Goal: Task Accomplishment & Management: Complete application form

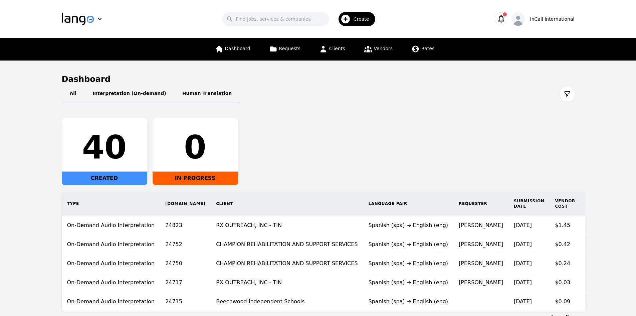
click at [357, 22] on span "Create" at bounding box center [364, 19] width 20 height 7
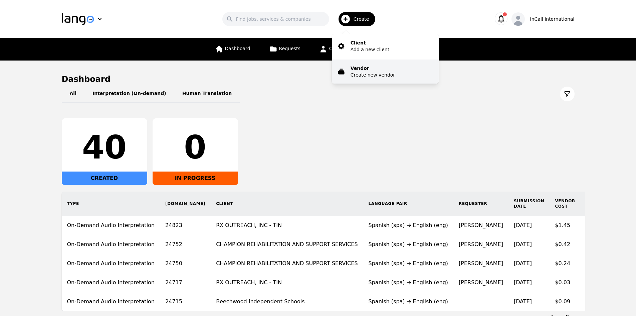
click at [370, 67] on p "Vendor" at bounding box center [373, 68] width 44 height 7
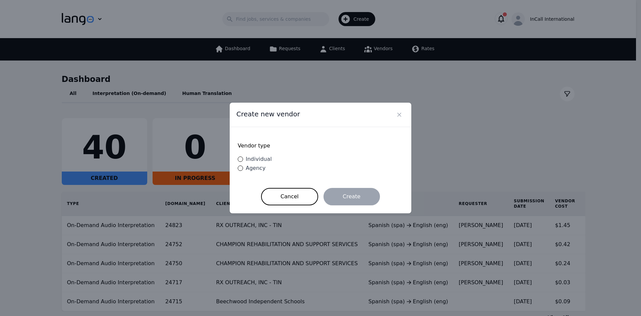
click at [254, 161] on span "Individual" at bounding box center [259, 159] width 26 height 6
click at [243, 161] on input "Individual" at bounding box center [240, 158] width 5 height 5
radio input "true"
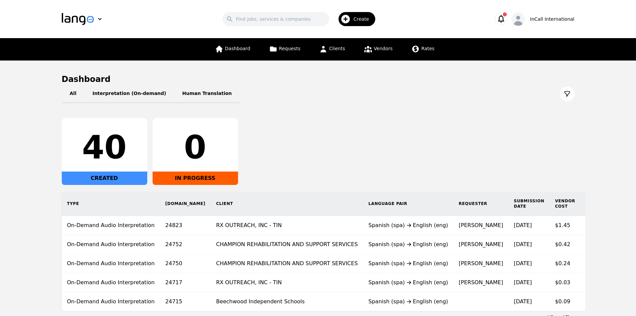
click at [362, 15] on div "Create" at bounding box center [357, 19] width 37 height 14
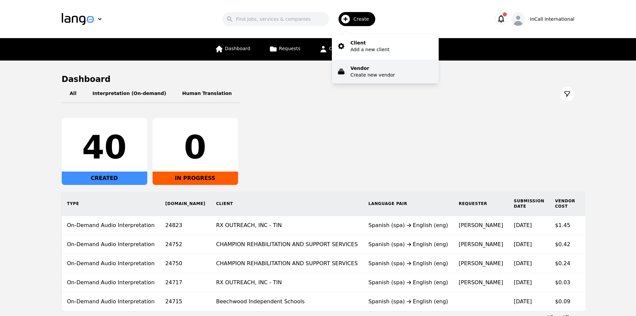
click at [378, 72] on p "Create new vendor" at bounding box center [373, 74] width 44 height 7
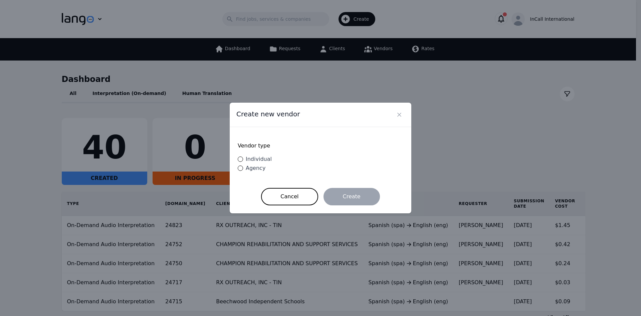
click at [260, 158] on span "Individual" at bounding box center [259, 159] width 26 height 6
click at [243, 158] on input "Individual" at bounding box center [240, 158] width 5 height 5
radio input "true"
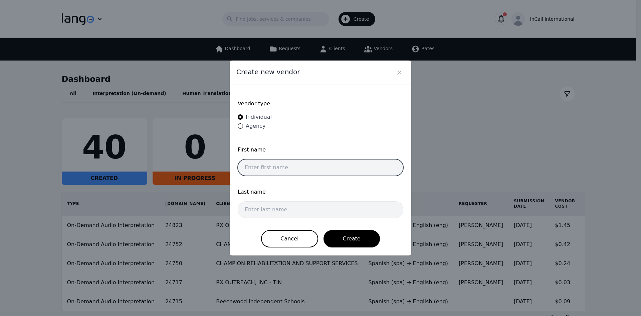
click at [295, 171] on input "text" at bounding box center [321, 167] width 166 height 17
paste input "Imran Abdisalaan Muhu"
drag, startPoint x: 261, startPoint y: 166, endPoint x: 313, endPoint y: 169, distance: 51.5
click at [313, 169] on input "Imran Abdisalaan Muhumed" at bounding box center [321, 167] width 166 height 17
type input "Imran"
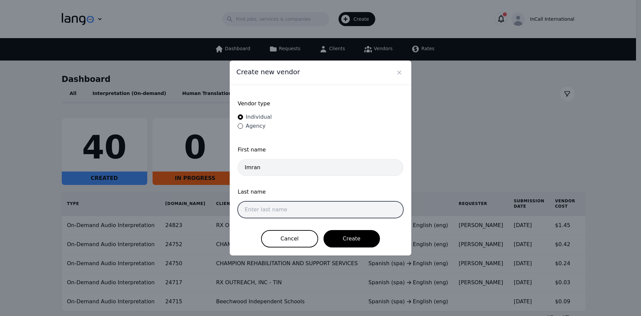
click at [268, 209] on input "text" at bounding box center [321, 209] width 166 height 17
paste input "Abdisalaan Muhumed"
type input "Abdisalaan Muhumed"
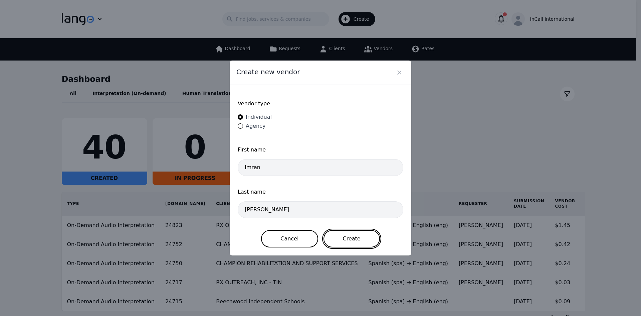
click at [360, 238] on button "Create" at bounding box center [352, 238] width 56 height 17
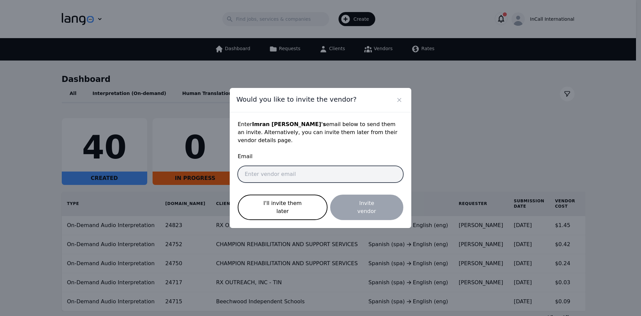
click at [288, 179] on input "email" at bounding box center [321, 174] width 166 height 17
paste input "imranam@gruponoainternational.com"
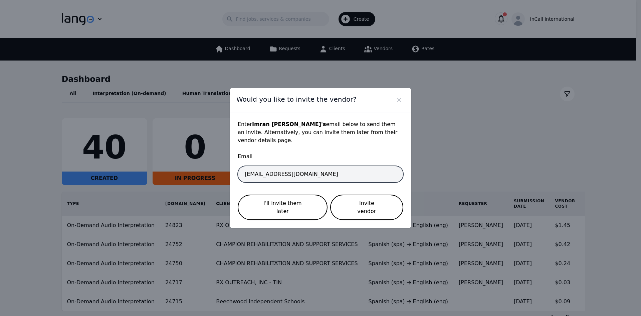
type input "imranam@gruponoainternational.com"
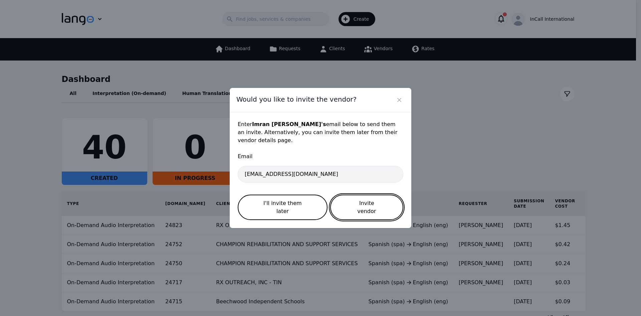
click at [371, 210] on button "Invite vendor" at bounding box center [366, 206] width 73 height 25
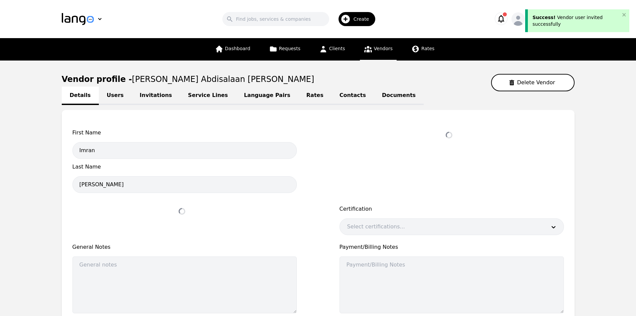
select select "active"
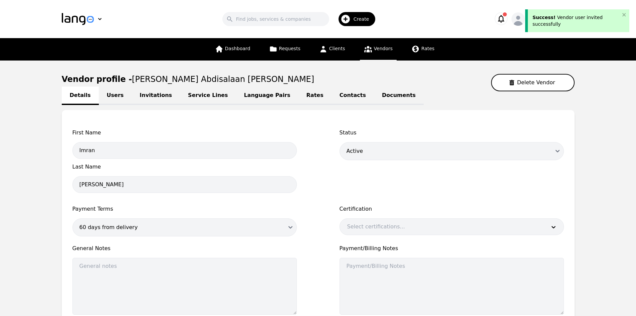
click at [572, 125] on div "First Name Imran Last Name Abdisalaan Muhumed Status Draft Active Disabled Paym…" at bounding box center [318, 219] width 513 height 219
click at [506, 14] on icon "button" at bounding box center [501, 18] width 9 height 9
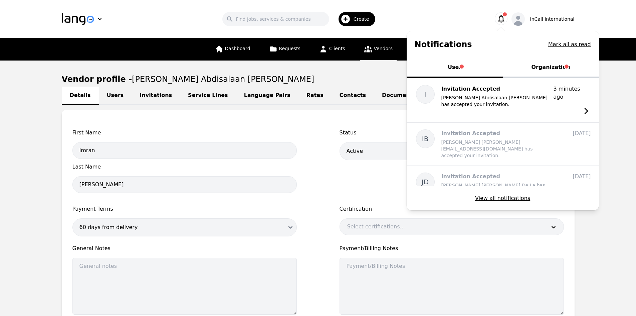
click at [533, 67] on button "Organization" at bounding box center [551, 68] width 96 height 20
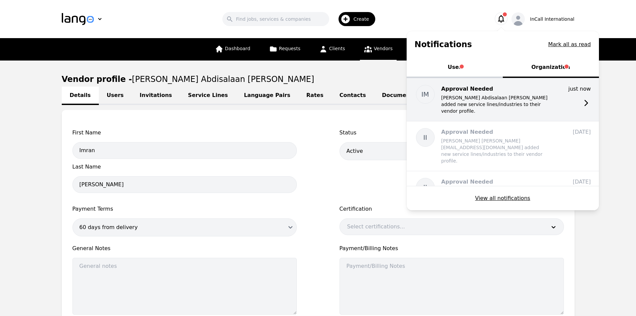
click at [468, 95] on p "[PERSON_NAME] Abdisalaan [PERSON_NAME] added new service lines/industries to th…" at bounding box center [494, 104] width 107 height 20
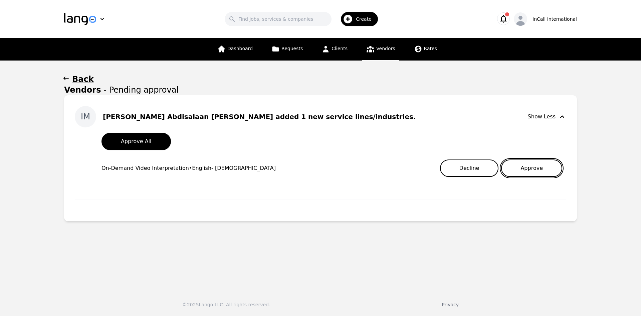
click at [528, 170] on button "Approve" at bounding box center [531, 167] width 61 height 17
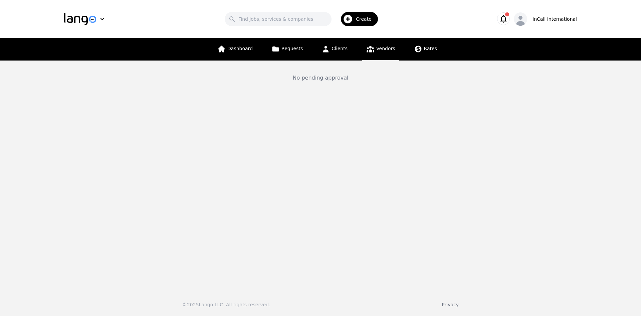
click at [499, 282] on main "No pending approval" at bounding box center [320, 172] width 641 height 224
click at [508, 17] on icon "button" at bounding box center [503, 18] width 9 height 9
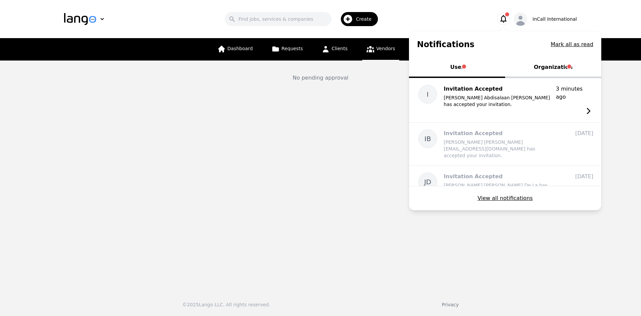
click at [549, 69] on button "Organization" at bounding box center [553, 68] width 96 height 20
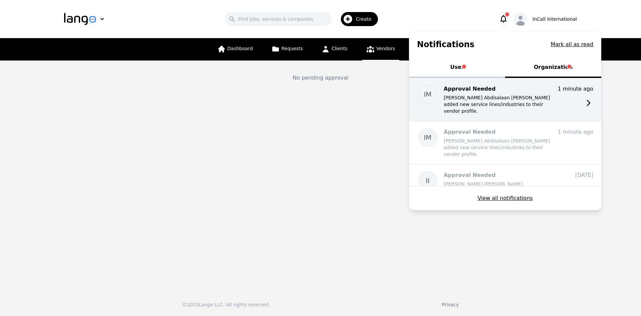
click at [464, 102] on p "[PERSON_NAME] Abdisalaan [PERSON_NAME] added new service lines/industries to th…" at bounding box center [497, 104] width 107 height 20
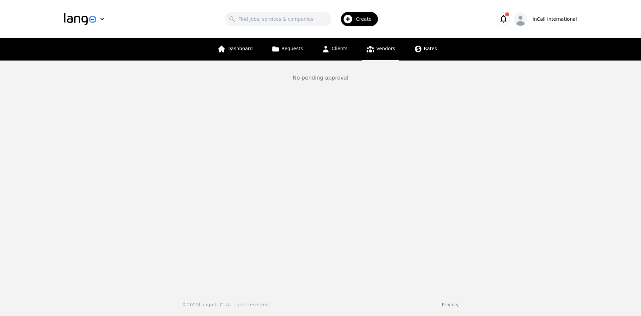
click at [504, 19] on button "button" at bounding box center [503, 18] width 13 height 13
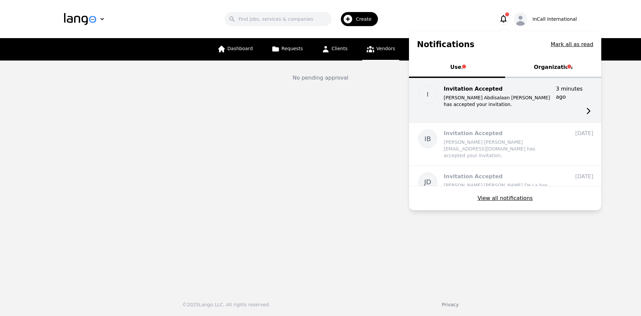
click at [473, 86] on p "Invitation Accepted" at bounding box center [497, 89] width 107 height 8
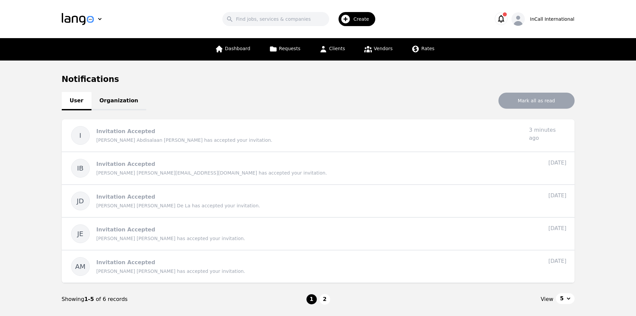
click at [504, 21] on icon "button" at bounding box center [501, 19] width 6 height 8
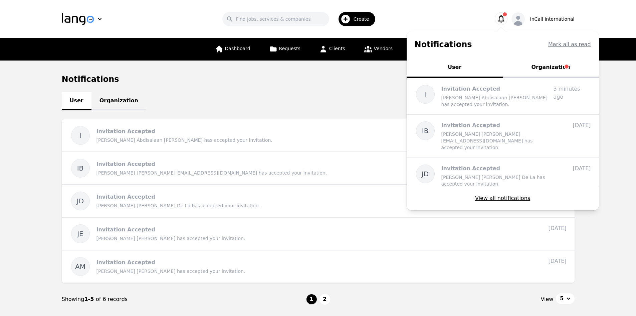
click at [563, 61] on button "Organization" at bounding box center [551, 68] width 96 height 20
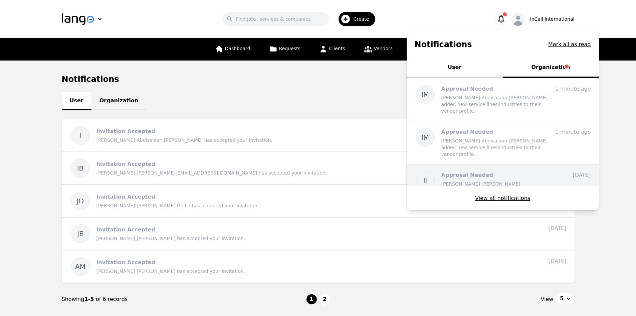
click at [574, 177] on div "II Approval Needed Ismail Bishar Barre ismailb@gruponoainternational.com added …" at bounding box center [503, 188] width 192 height 49
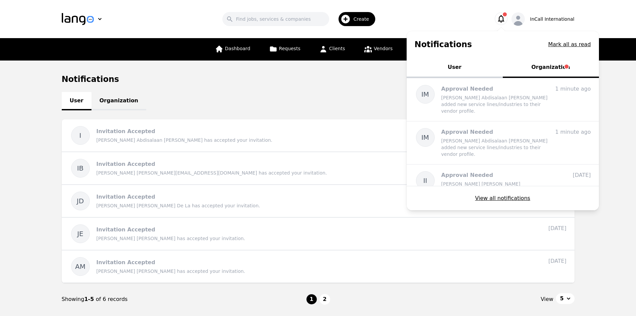
click at [558, 70] on button "Organization" at bounding box center [551, 68] width 96 height 20
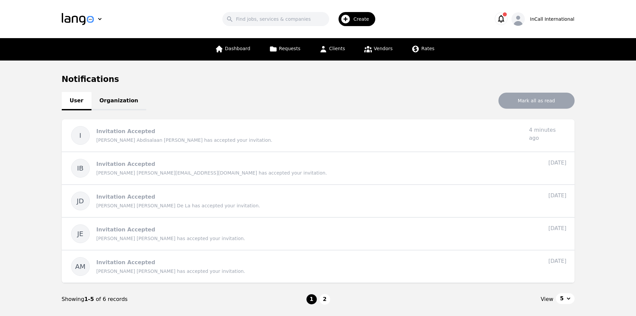
click at [506, 15] on icon "button" at bounding box center [501, 18] width 9 height 9
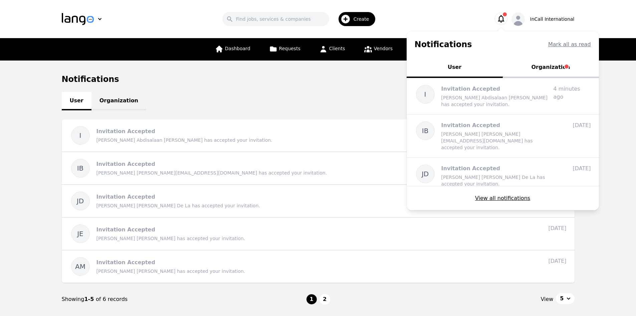
click at [553, 64] on button "Organization" at bounding box center [551, 68] width 96 height 20
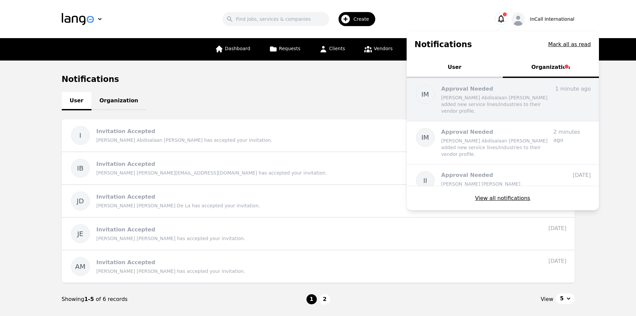
click at [492, 88] on p "Approval Needed" at bounding box center [494, 89] width 107 height 8
click at [490, 98] on p "[PERSON_NAME] Abdisalaan [PERSON_NAME] added new service lines/industries to th…" at bounding box center [494, 104] width 107 height 20
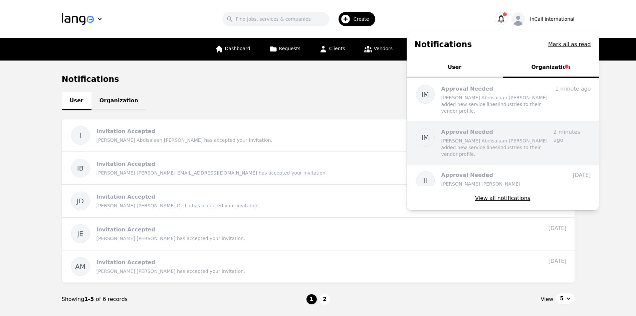
click at [500, 121] on div "IM Approval Needed Imran Abdisalaan Muhumed added new service lines/industries …" at bounding box center [503, 142] width 192 height 43
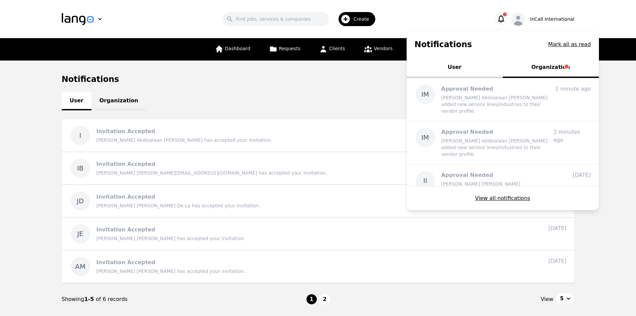
click at [225, 97] on div "User Organization Mark all as read" at bounding box center [318, 101] width 513 height 16
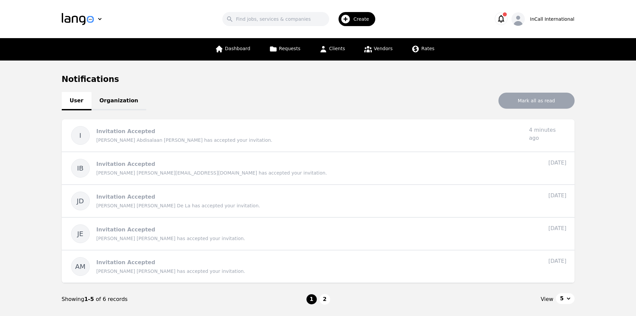
click at [108, 98] on link "Organization" at bounding box center [119, 101] width 55 height 18
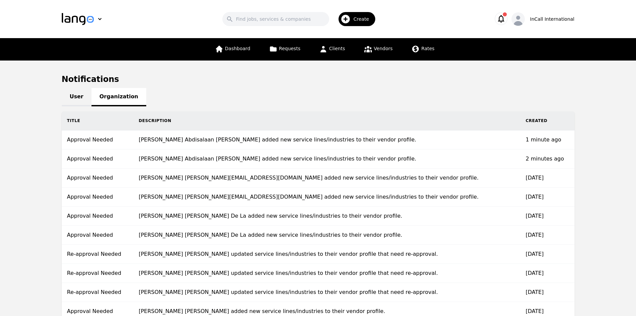
click at [75, 93] on link "User" at bounding box center [77, 97] width 30 height 18
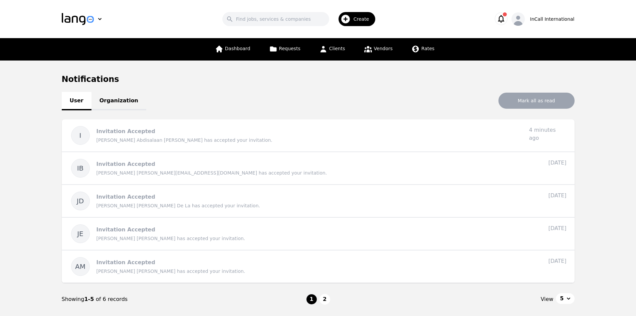
click at [506, 17] on icon "button" at bounding box center [501, 18] width 9 height 9
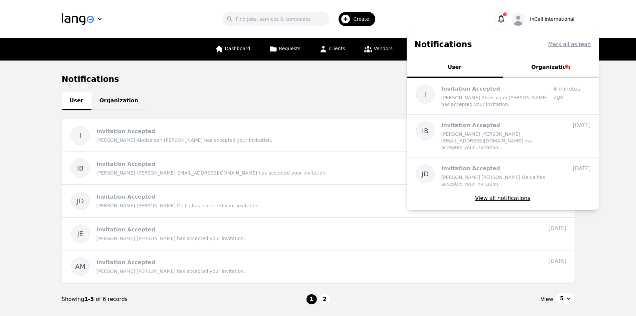
click at [551, 68] on button "Organization" at bounding box center [551, 68] width 96 height 20
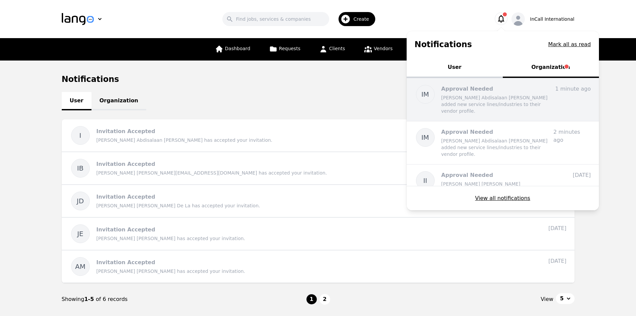
click at [512, 95] on p "[PERSON_NAME] Abdisalaan [PERSON_NAME] added new service lines/industries to th…" at bounding box center [494, 104] width 107 height 20
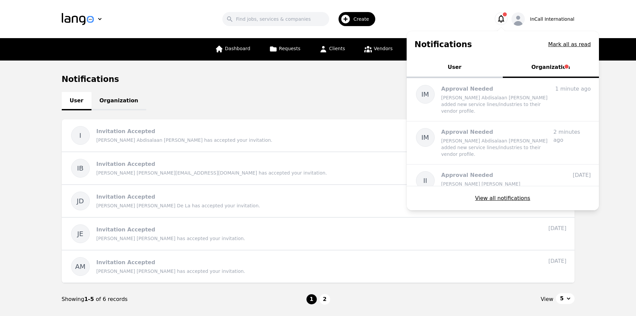
click at [431, 59] on button "User" at bounding box center [455, 68] width 96 height 20
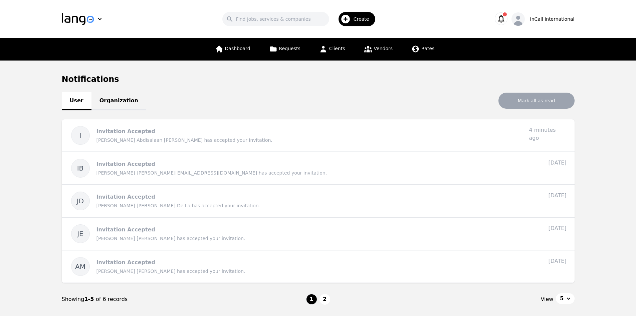
click at [119, 103] on link "Organization" at bounding box center [119, 101] width 55 height 18
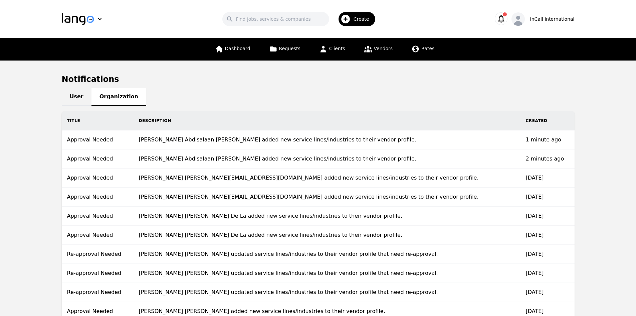
click at [506, 19] on icon "button" at bounding box center [501, 18] width 9 height 9
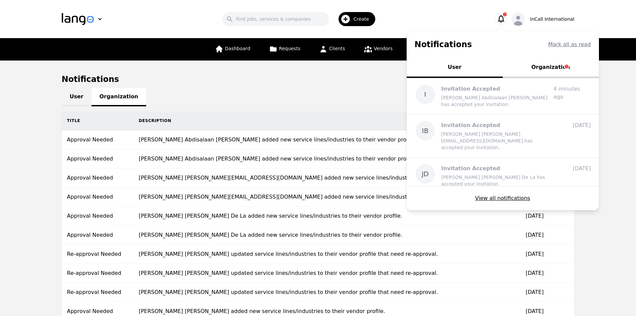
click at [550, 63] on button "Organization" at bounding box center [551, 68] width 96 height 20
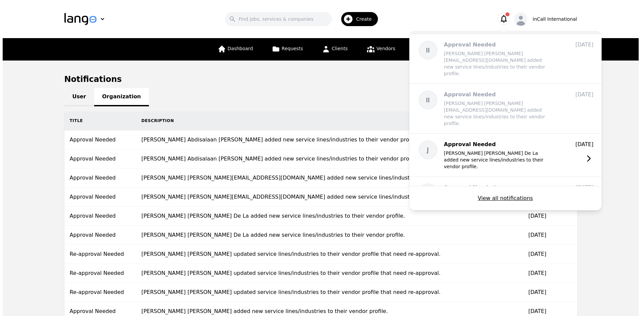
scroll to position [167, 0]
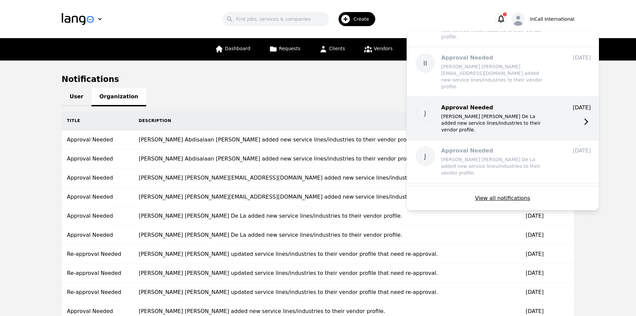
click at [489, 113] on p "[PERSON_NAME] [PERSON_NAME] De La added new service lines/industries to their v…" at bounding box center [494, 123] width 107 height 20
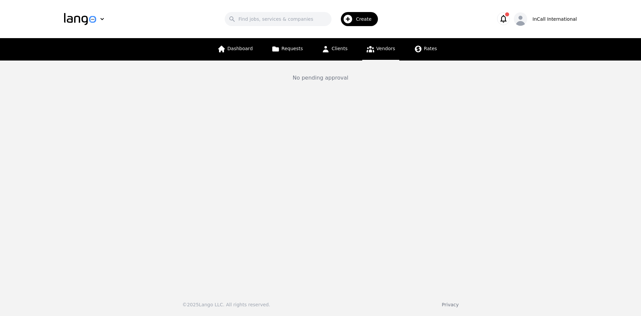
click at [509, 16] on span "button" at bounding box center [507, 14] width 4 height 4
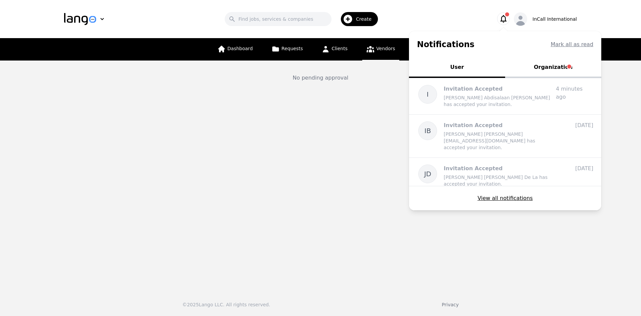
click at [561, 71] on button "Organization" at bounding box center [553, 68] width 96 height 20
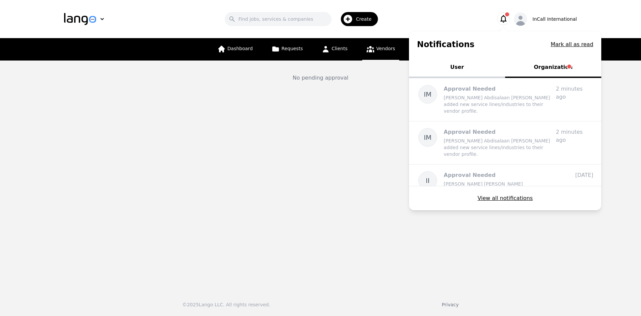
click at [567, 239] on main "No pending approval" at bounding box center [320, 172] width 641 height 224
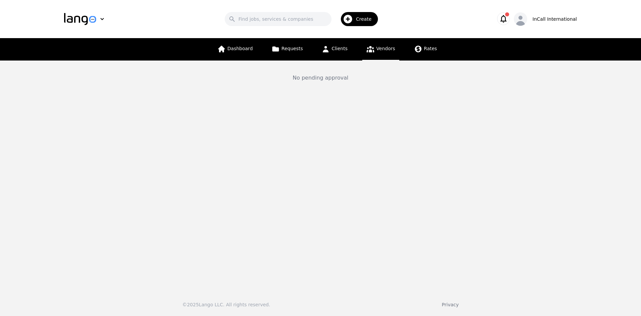
click at [508, 17] on icon "button" at bounding box center [503, 18] width 9 height 9
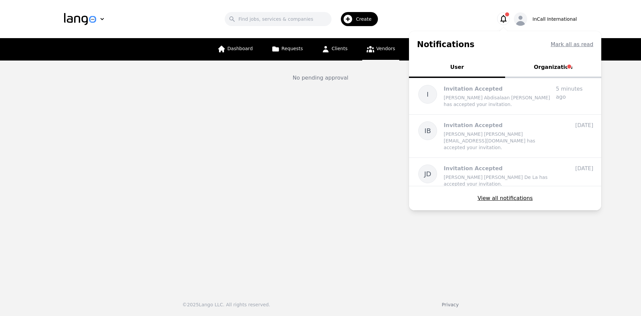
click at [561, 62] on button "Organization" at bounding box center [553, 68] width 96 height 20
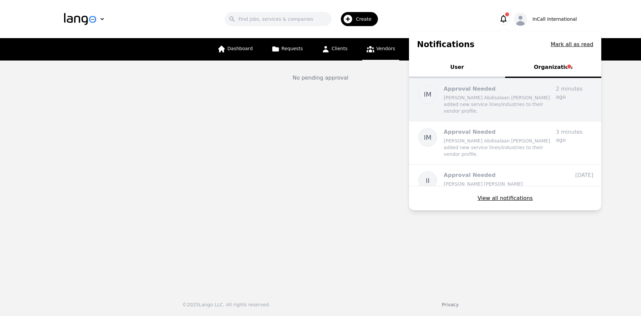
click at [518, 96] on p "[PERSON_NAME] Abdisalaan [PERSON_NAME] added new service lines/industries to th…" at bounding box center [497, 104] width 107 height 20
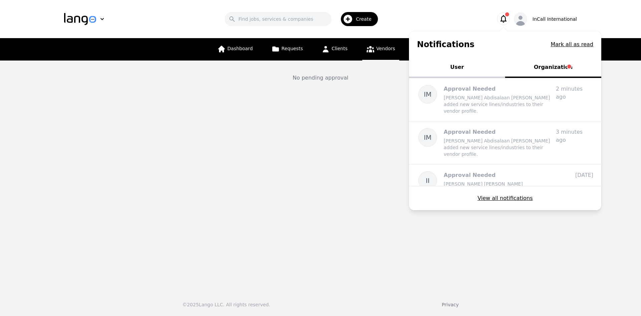
click at [591, 244] on main "No pending approval" at bounding box center [320, 172] width 641 height 224
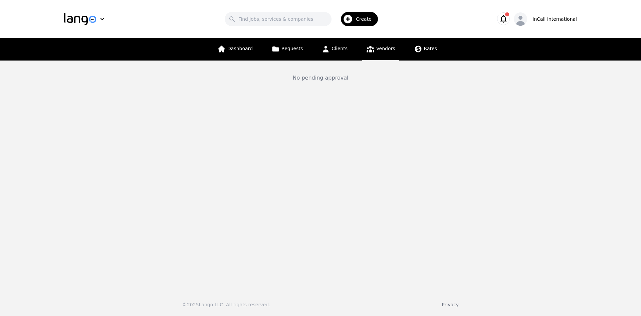
click at [592, 243] on main "No pending approval" at bounding box center [320, 172] width 641 height 224
click at [510, 19] on button "button" at bounding box center [503, 18] width 13 height 13
click at [508, 20] on icon "button" at bounding box center [503, 18] width 9 height 9
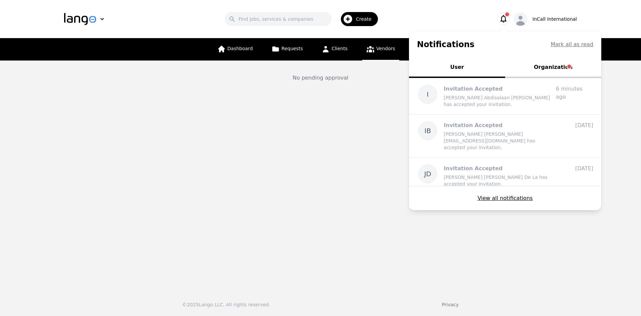
click at [566, 63] on button "Organization" at bounding box center [553, 68] width 96 height 20
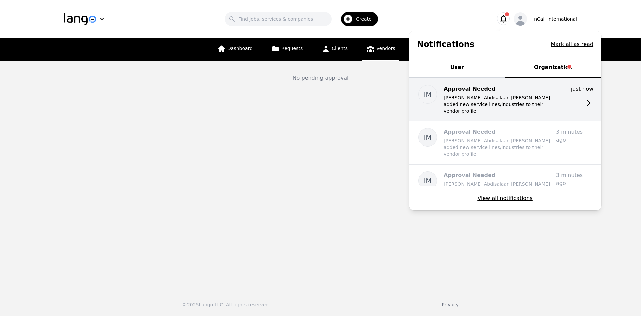
click at [514, 93] on div "Approval Needed [PERSON_NAME] Abdisalaan [PERSON_NAME] added new service lines/…" at bounding box center [497, 99] width 107 height 29
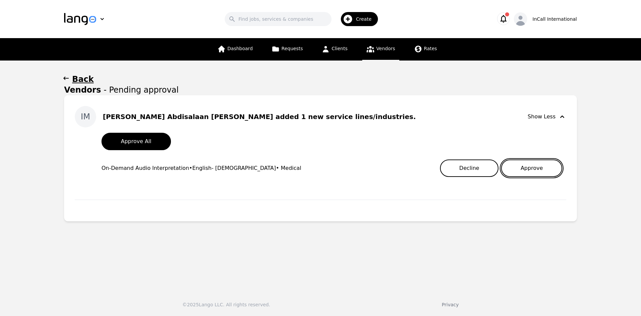
click at [539, 171] on button "Approve" at bounding box center [531, 167] width 61 height 17
